Goal: Task Accomplishment & Management: Manage account settings

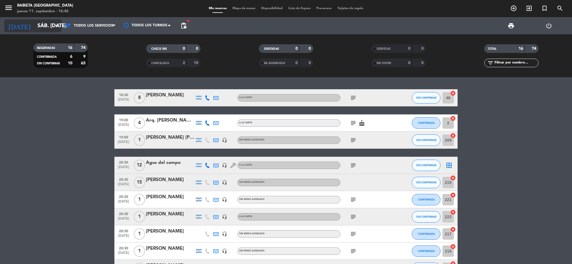
click at [52, 25] on input "sáb. [DATE]" at bounding box center [68, 26] width 67 height 12
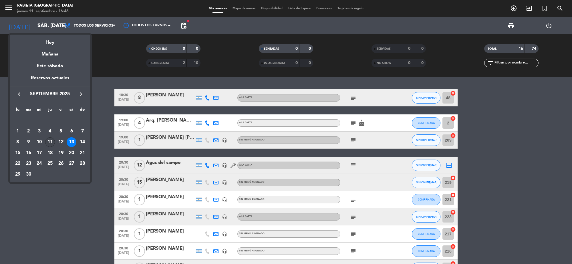
click at [51, 142] on div "11" at bounding box center [50, 142] width 10 height 10
type input "[DEMOGRAPHIC_DATA] [DATE]"
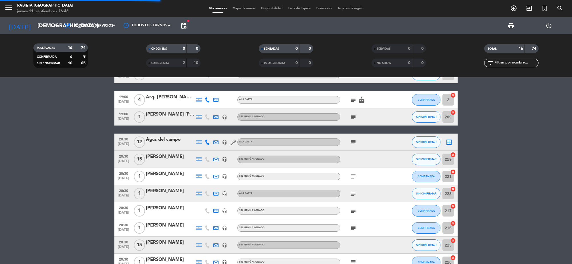
scroll to position [36, 0]
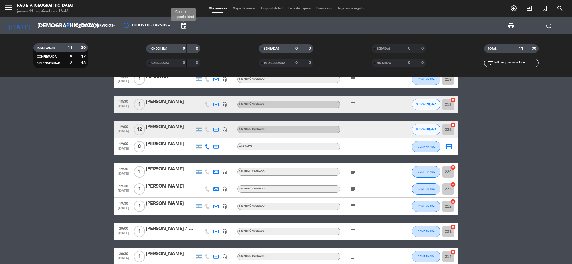
click at [185, 24] on span "pending_actions" at bounding box center [183, 25] width 7 height 7
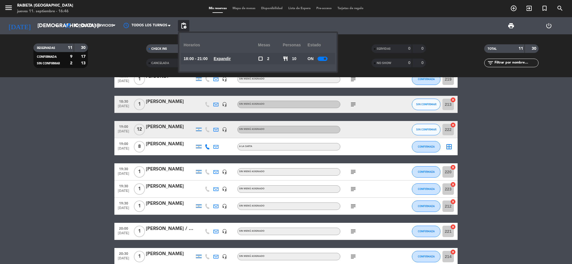
click at [326, 59] on span at bounding box center [325, 58] width 2 height 2
click at [62, 142] on bookings-row "18:00 [DATE] 2 [PERSON_NAME] A [PERSON_NAME] subject airplanemode_active CONFIR…" at bounding box center [286, 167] width 572 height 229
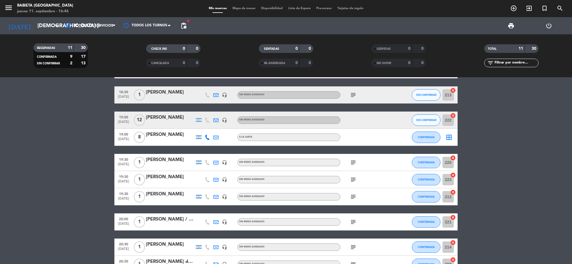
scroll to position [0, 0]
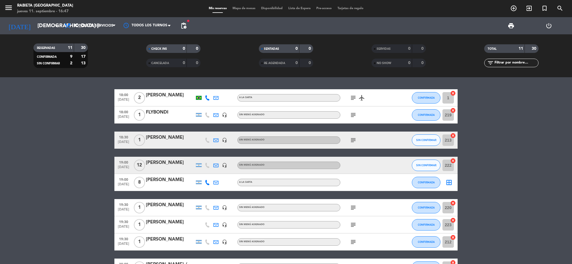
click at [17, 212] on bookings-row "18:00 [DATE] 2 [PERSON_NAME] A [PERSON_NAME] subject airplanemode_active CONFIR…" at bounding box center [286, 203] width 572 height 229
click at [515, 9] on icon "add_circle_outline" at bounding box center [513, 8] width 7 height 7
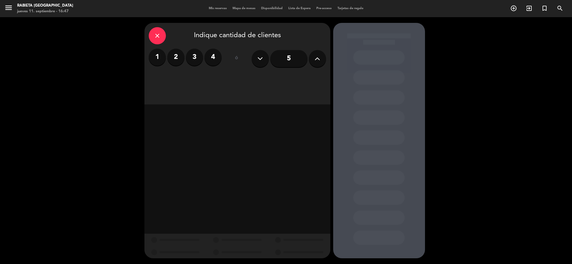
click at [315, 62] on icon at bounding box center [316, 58] width 5 height 9
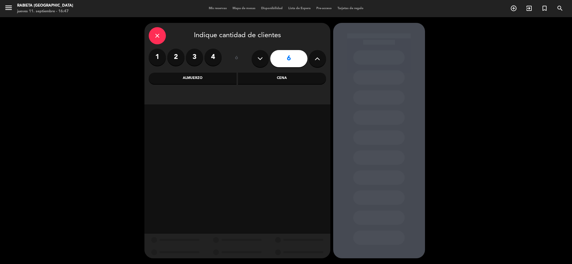
click at [315, 62] on icon at bounding box center [316, 58] width 5 height 9
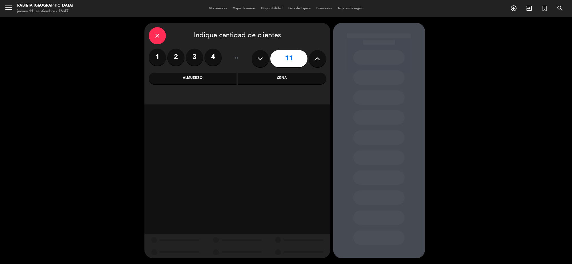
click at [315, 62] on icon at bounding box center [316, 58] width 5 height 9
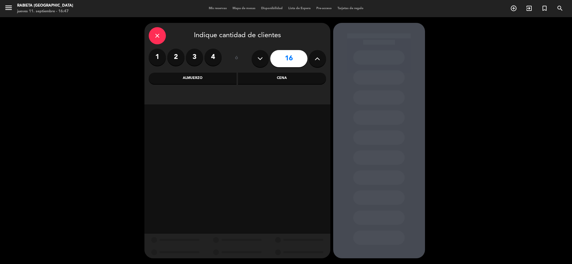
click at [315, 62] on icon at bounding box center [316, 58] width 5 height 9
type input "18"
click at [247, 77] on div "Cena" at bounding box center [282, 78] width 88 height 11
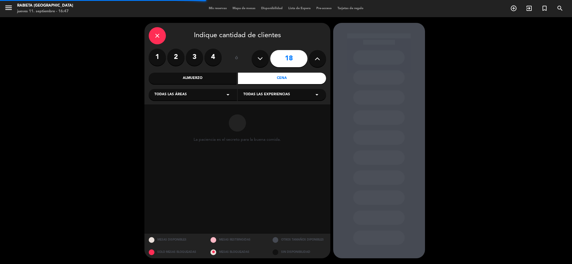
click at [234, 91] on div "Todas las áreas arrow_drop_down" at bounding box center [193, 94] width 88 height 11
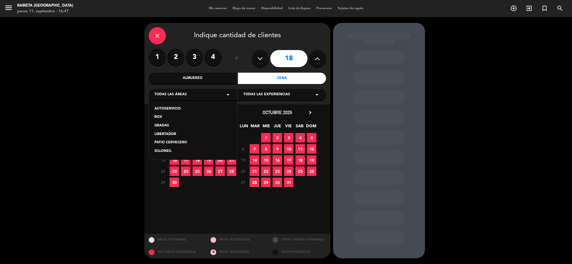
click at [200, 107] on div "AUTOSERVICIO" at bounding box center [192, 109] width 77 height 6
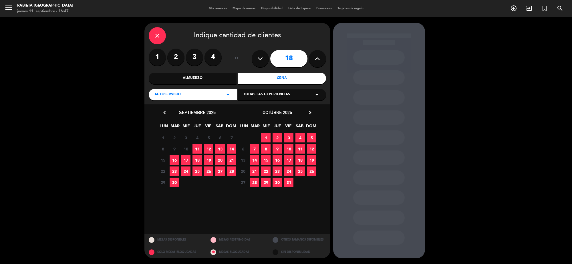
click at [199, 162] on span "18" at bounding box center [196, 159] width 9 height 9
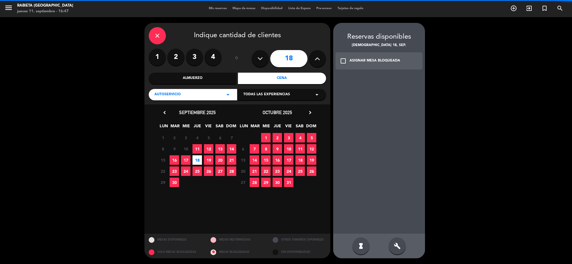
click at [362, 55] on div "check_box_outline_blank ASIGNAR MESA BLOQUEADA" at bounding box center [378, 60] width 87 height 17
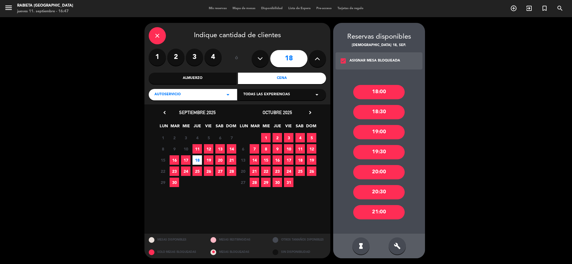
click at [385, 87] on div "18:00" at bounding box center [378, 92] width 51 height 14
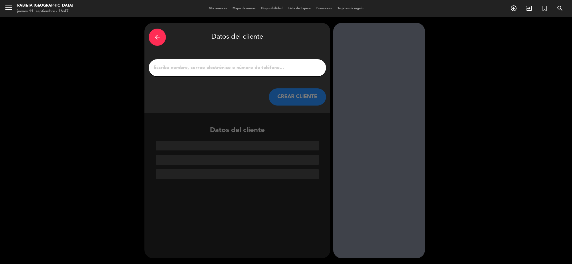
click at [258, 66] on input "1" at bounding box center [237, 68] width 169 height 8
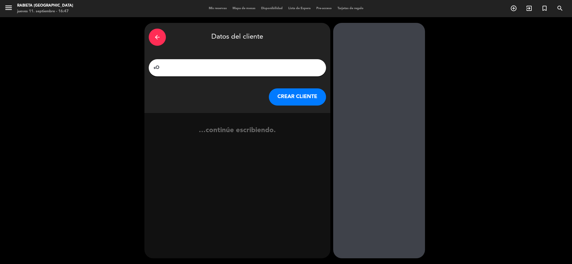
type input "s"
type input "[PERSON_NAME]"
click at [293, 109] on div "arrow_back Datos del cliente [PERSON_NAME] [PERSON_NAME] CLIENTE" at bounding box center [237, 68] width 186 height 90
click at [300, 91] on button "CREAR CLIENTE" at bounding box center [297, 96] width 57 height 17
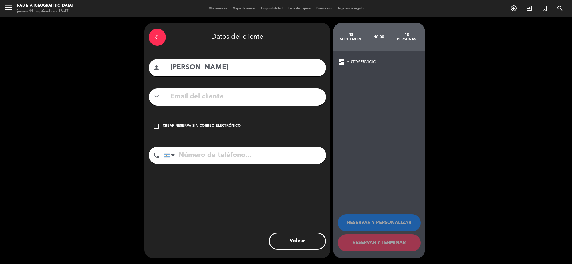
click at [206, 92] on input "text" at bounding box center [246, 97] width 152 height 12
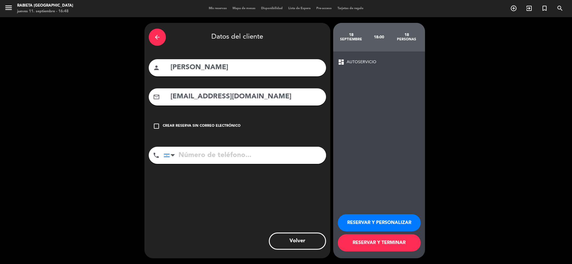
type input "[EMAIL_ADDRESS][DOMAIN_NAME]"
click at [347, 217] on button "RESERVAR Y PERSONALIZAR" at bounding box center [379, 222] width 83 height 17
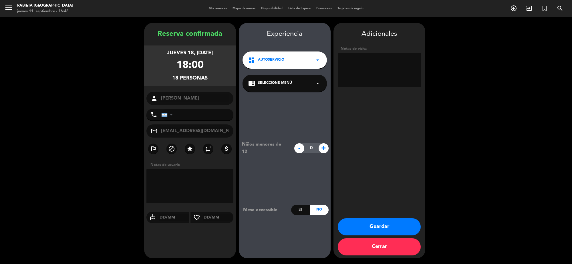
click at [358, 227] on button "Guardar" at bounding box center [379, 226] width 83 height 17
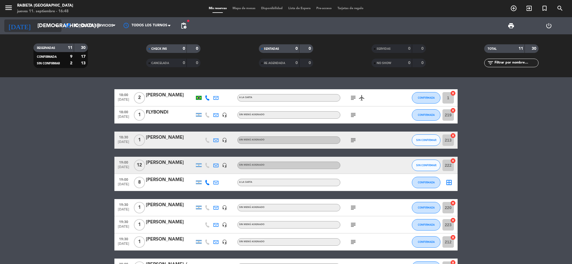
click at [39, 21] on input "[DEMOGRAPHIC_DATA] [DATE]" at bounding box center [68, 26] width 67 height 12
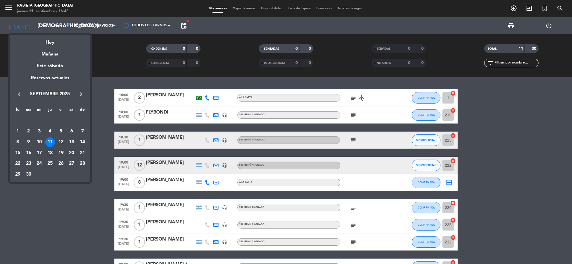
click at [49, 152] on div "18" at bounding box center [50, 153] width 10 height 10
type input "[DEMOGRAPHIC_DATA] [DATE]"
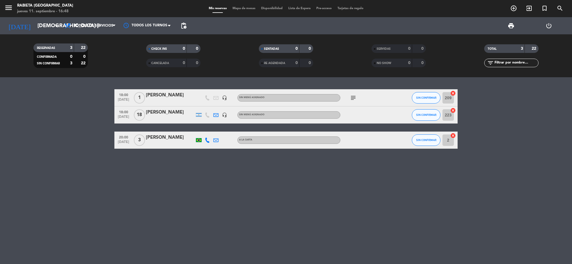
click at [188, 111] on div "[PERSON_NAME]" at bounding box center [170, 112] width 49 height 7
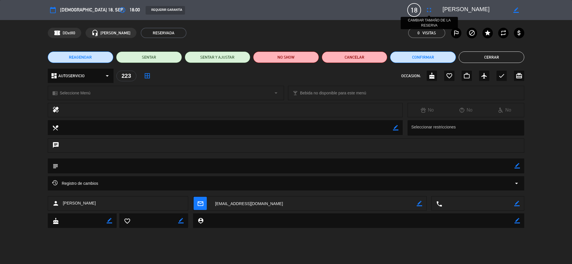
click at [425, 11] on icon "fullscreen" at bounding box center [428, 10] width 7 height 7
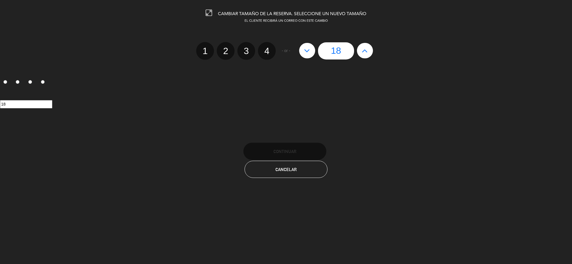
click at [300, 51] on button at bounding box center [307, 50] width 16 height 15
type input "17"
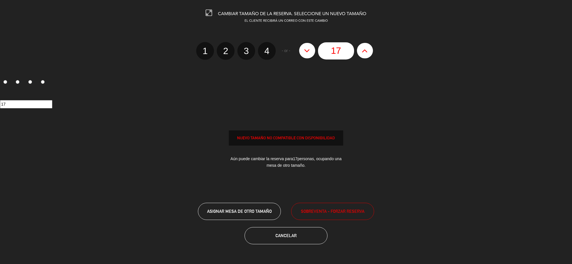
click at [300, 51] on button at bounding box center [307, 50] width 16 height 15
type input "16"
click at [300, 51] on button at bounding box center [307, 50] width 16 height 15
type input "15"
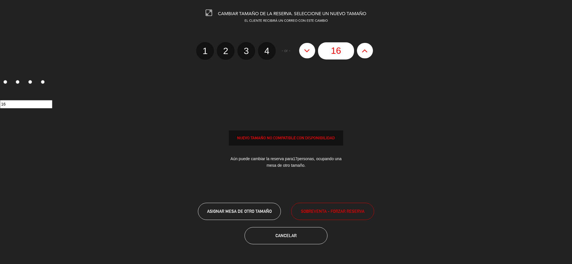
type input "15"
click at [300, 51] on button at bounding box center [307, 50] width 16 height 15
type input "14"
click at [300, 51] on button at bounding box center [307, 50] width 16 height 15
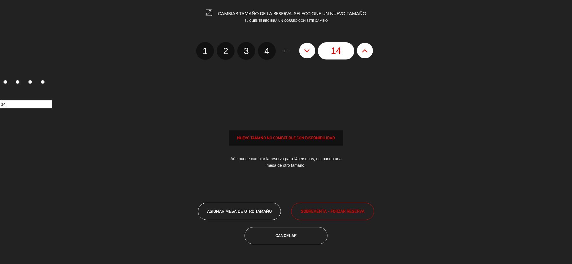
type input "13"
click at [300, 51] on button at bounding box center [307, 50] width 16 height 15
type input "12"
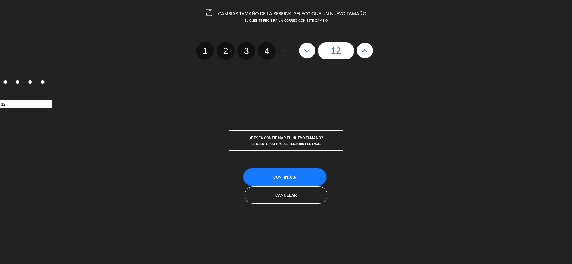
click at [276, 175] on span "Continuar" at bounding box center [284, 177] width 23 height 5
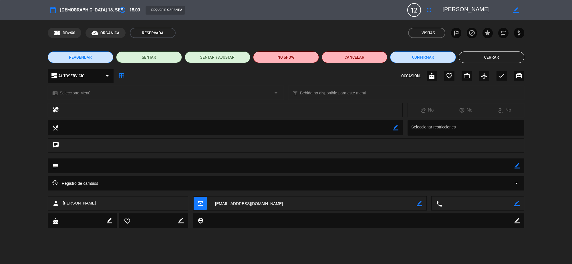
click at [472, 57] on button "Cerrar" at bounding box center [492, 56] width 66 height 11
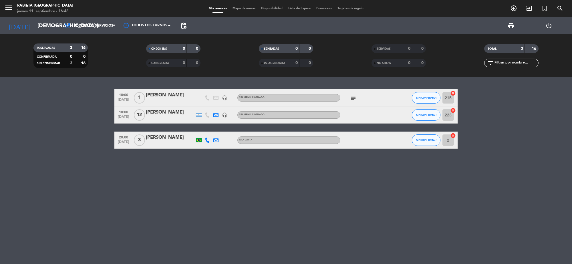
click at [53, 145] on bookings-row "18:00 [DATE] 1 [PERSON_NAME] headset_mic Sin menú asignado subject SIN CONFIRMA…" at bounding box center [286, 118] width 572 height 59
click at [49, 26] on input "[DEMOGRAPHIC_DATA] [DATE]" at bounding box center [68, 26] width 67 height 12
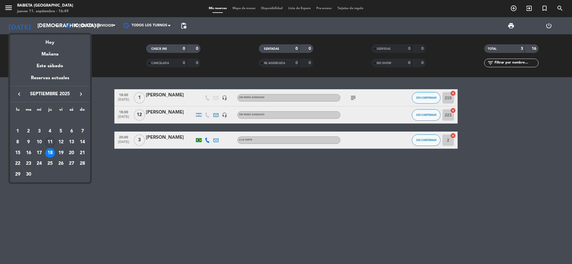
click at [47, 144] on div "11" at bounding box center [50, 142] width 10 height 10
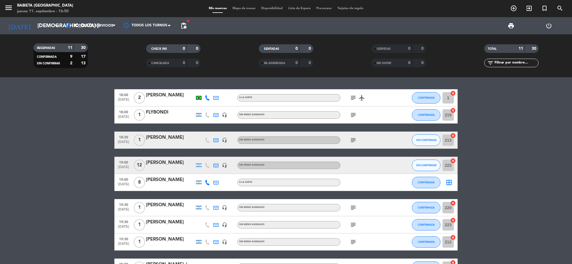
click at [350, 115] on icon "subject" at bounding box center [353, 114] width 7 height 7
click at [41, 27] on input "[DEMOGRAPHIC_DATA] [DATE]" at bounding box center [68, 26] width 67 height 12
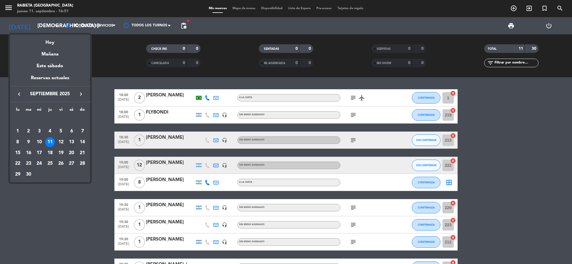
click at [74, 140] on div "13" at bounding box center [72, 142] width 10 height 10
type input "sáb. [DATE]"
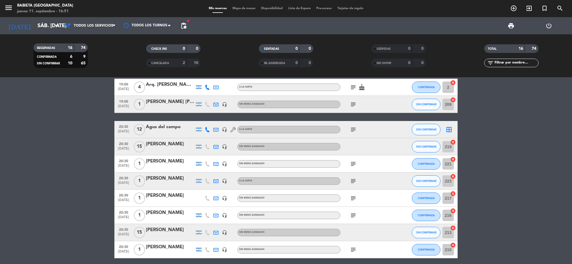
scroll to position [71, 0]
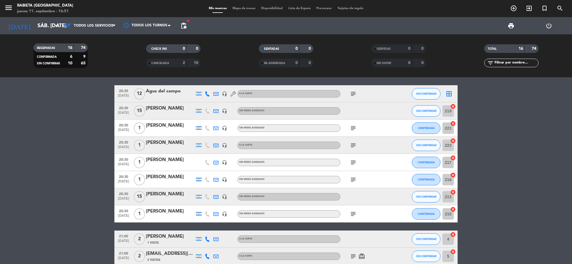
drag, startPoint x: 349, startPoint y: 141, endPoint x: 357, endPoint y: 154, distance: 14.9
click at [349, 142] on div "subject" at bounding box center [365, 145] width 51 height 17
click at [356, 145] on icon "subject" at bounding box center [353, 145] width 7 height 7
click at [180, 145] on div "[PERSON_NAME]" at bounding box center [170, 142] width 49 height 7
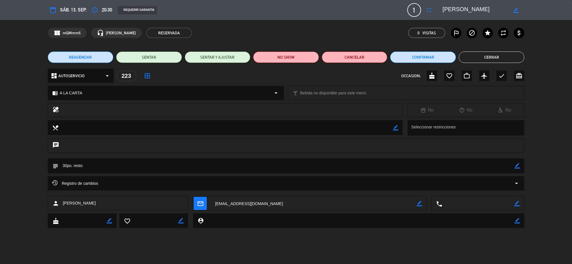
click at [515, 166] on icon "border_color" at bounding box center [516, 165] width 5 height 5
click at [481, 167] on textarea at bounding box center [286, 165] width 456 height 15
type textarea "30po. resto.bc"
click at [514, 166] on icon at bounding box center [516, 165] width 5 height 5
click at [505, 56] on button "Cerrar" at bounding box center [492, 56] width 66 height 11
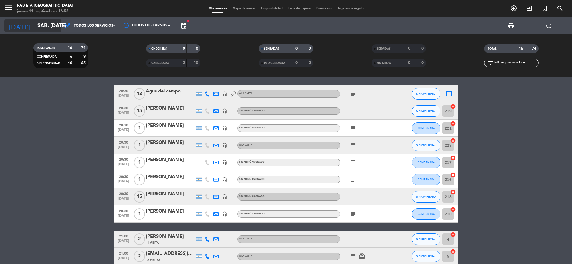
click at [48, 26] on input "sáb. [DATE]" at bounding box center [68, 26] width 67 height 12
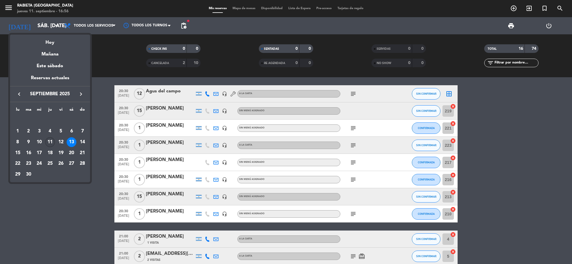
click at [48, 137] on div "11" at bounding box center [50, 142] width 10 height 10
type input "[DEMOGRAPHIC_DATA] [DATE]"
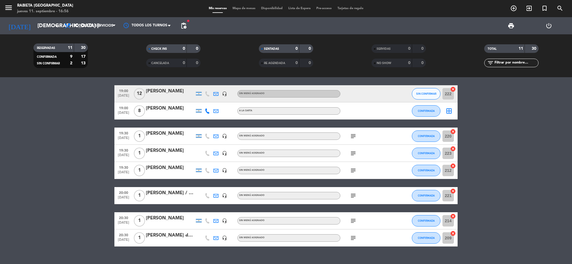
click at [153, 99] on div "19:00 [DATE] [PERSON_NAME] headset_mic Sin menú asignado SIN CONFIRMAR 222 canc…" at bounding box center [285, 93] width 343 height 17
click at [162, 93] on div "[PERSON_NAME]" at bounding box center [170, 90] width 49 height 7
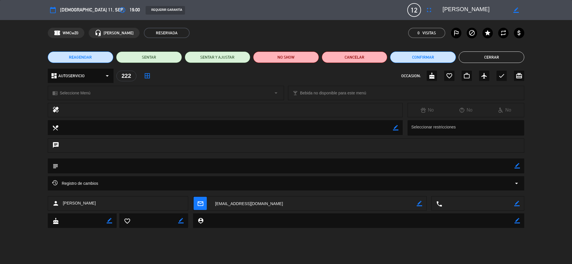
click at [484, 59] on button "Cerrar" at bounding box center [492, 56] width 66 height 11
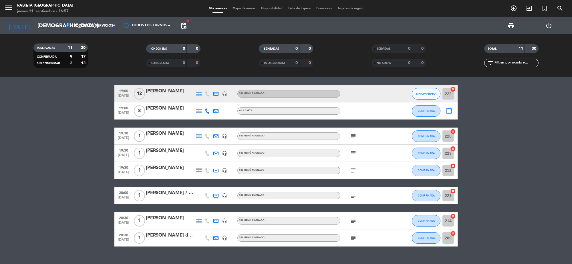
click at [350, 135] on icon "subject" at bounding box center [353, 136] width 7 height 7
click at [60, 190] on bookings-row "18:00 [DATE] 2 [PERSON_NAME] A [PERSON_NAME] subject airplanemode_active CONFIR…" at bounding box center [286, 132] width 572 height 229
